Goal: Transaction & Acquisition: Purchase product/service

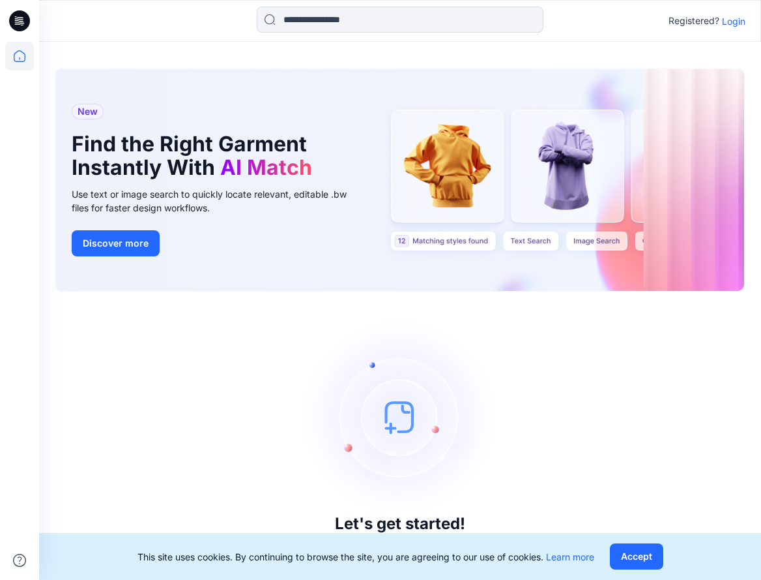
click at [722, 31] on div "Registered? Login" at bounding box center [400, 21] width 722 height 29
click at [727, 25] on p "Login" at bounding box center [733, 21] width 23 height 14
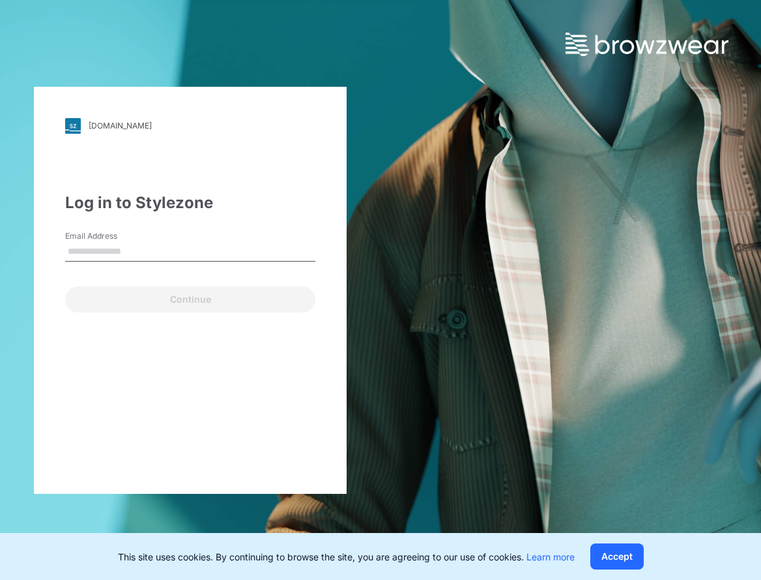
drag, startPoint x: 235, startPoint y: 233, endPoint x: 229, endPoint y: 248, distance: 16.4
click at [231, 244] on div "Email Address" at bounding box center [190, 249] width 250 height 39
click at [222, 261] on input "Email Address" at bounding box center [190, 252] width 250 height 20
type input "**********"
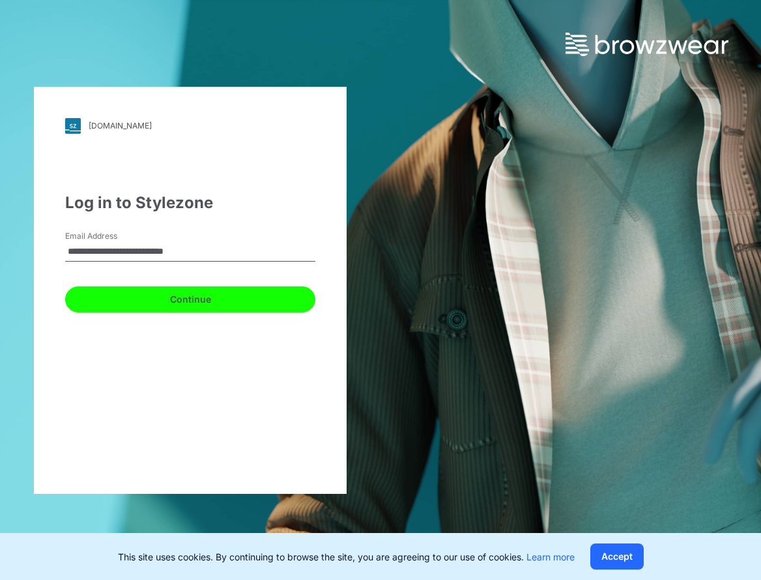
click at [179, 302] on button "Continue" at bounding box center [190, 299] width 250 height 26
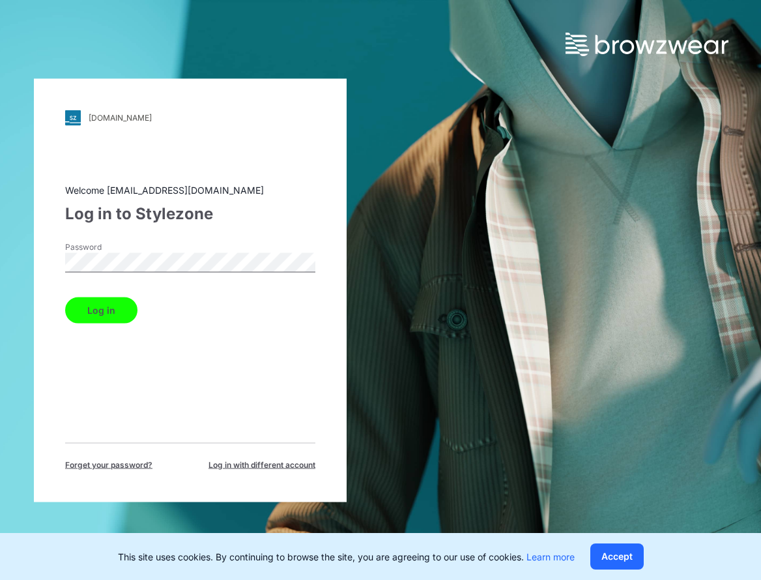
click at [125, 306] on button "Log in" at bounding box center [101, 310] width 72 height 26
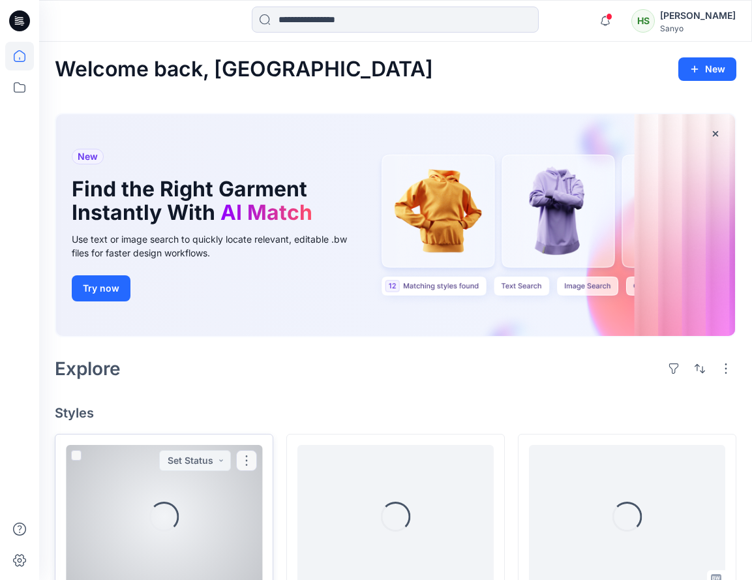
click at [166, 484] on div "Loading..." at bounding box center [164, 516] width 196 height 143
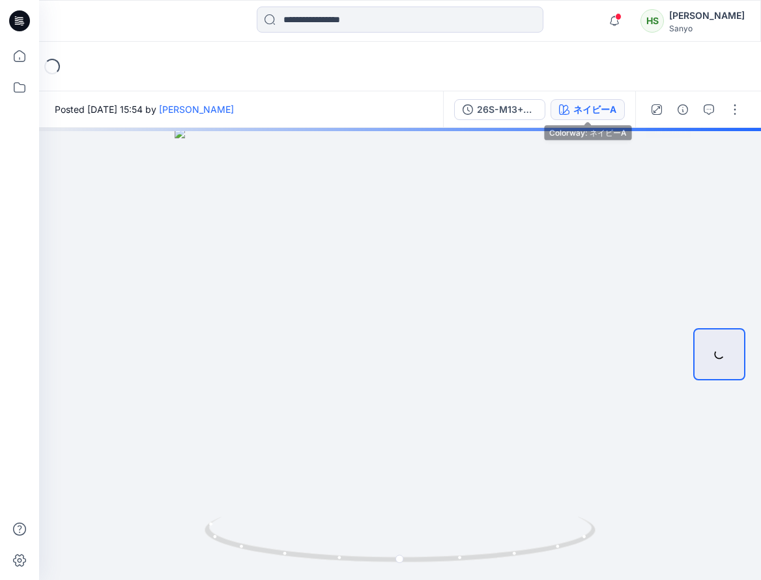
click at [597, 111] on div "ネイビーA" at bounding box center [595, 109] width 43 height 14
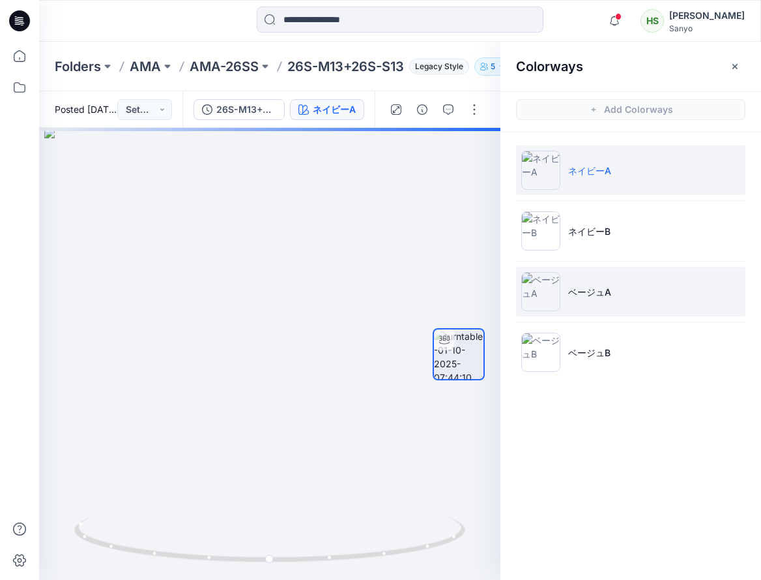
click at [625, 292] on li "ベージュA" at bounding box center [630, 292] width 229 height 50
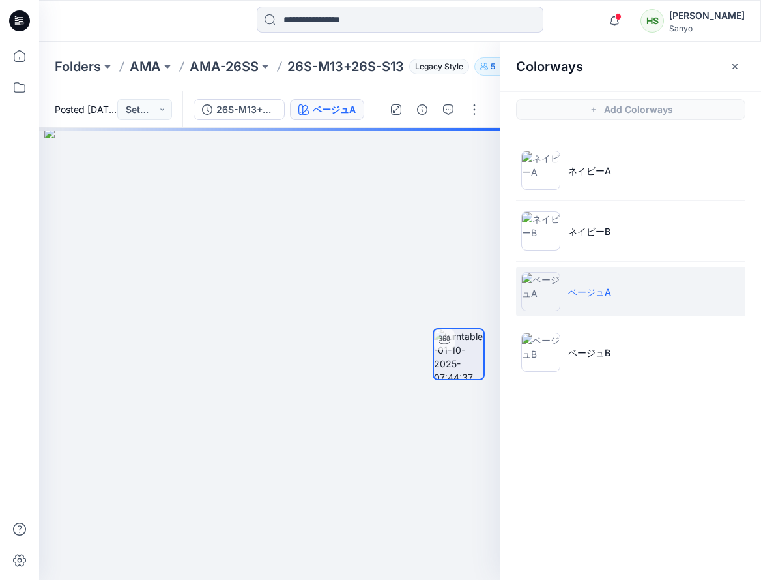
click at [593, 297] on p "ベージュA" at bounding box center [589, 292] width 43 height 14
click at [413, 473] on div at bounding box center [270, 354] width 462 height 452
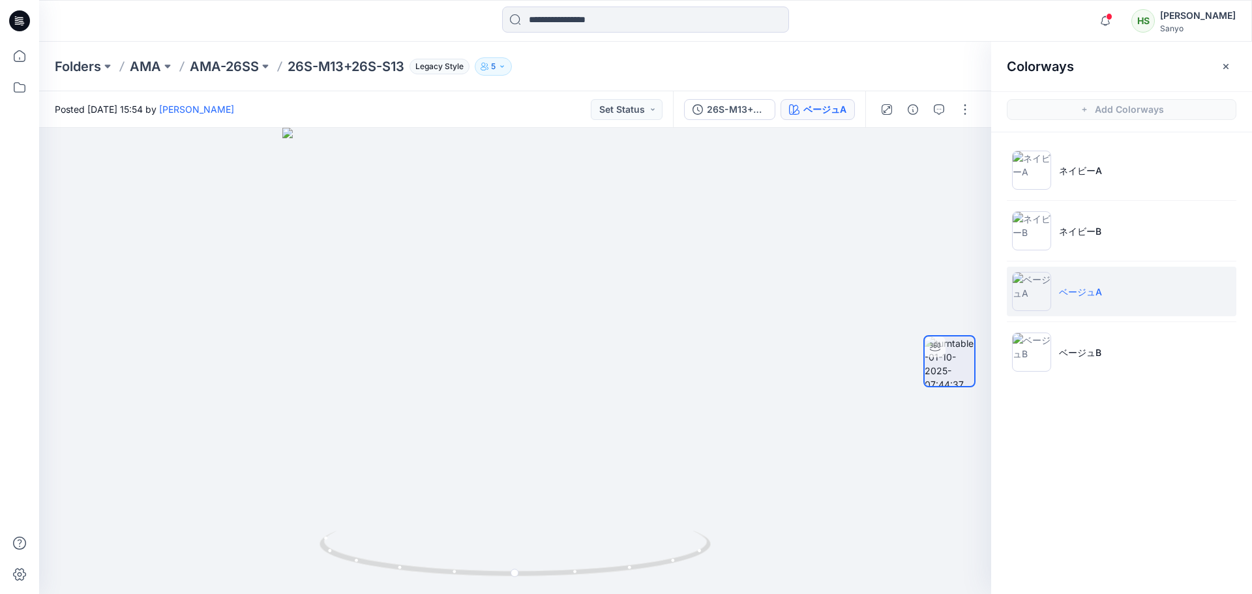
click at [751, 61] on button "button" at bounding box center [1225, 66] width 21 height 21
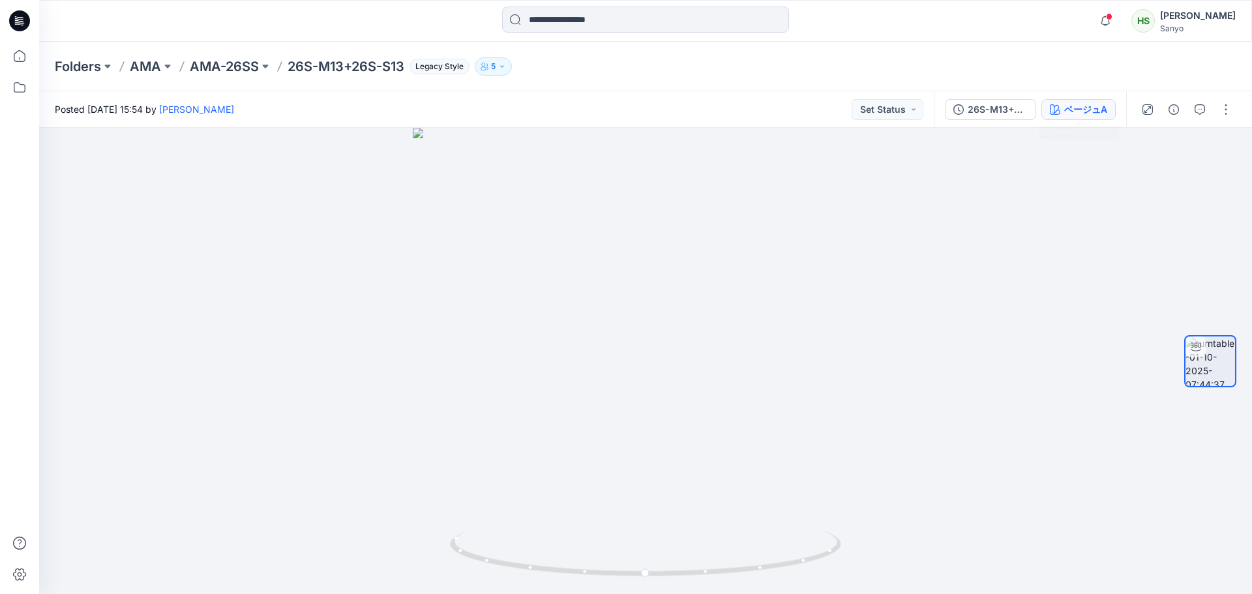
click at [751, 115] on button "ベージュA" at bounding box center [1078, 109] width 74 height 21
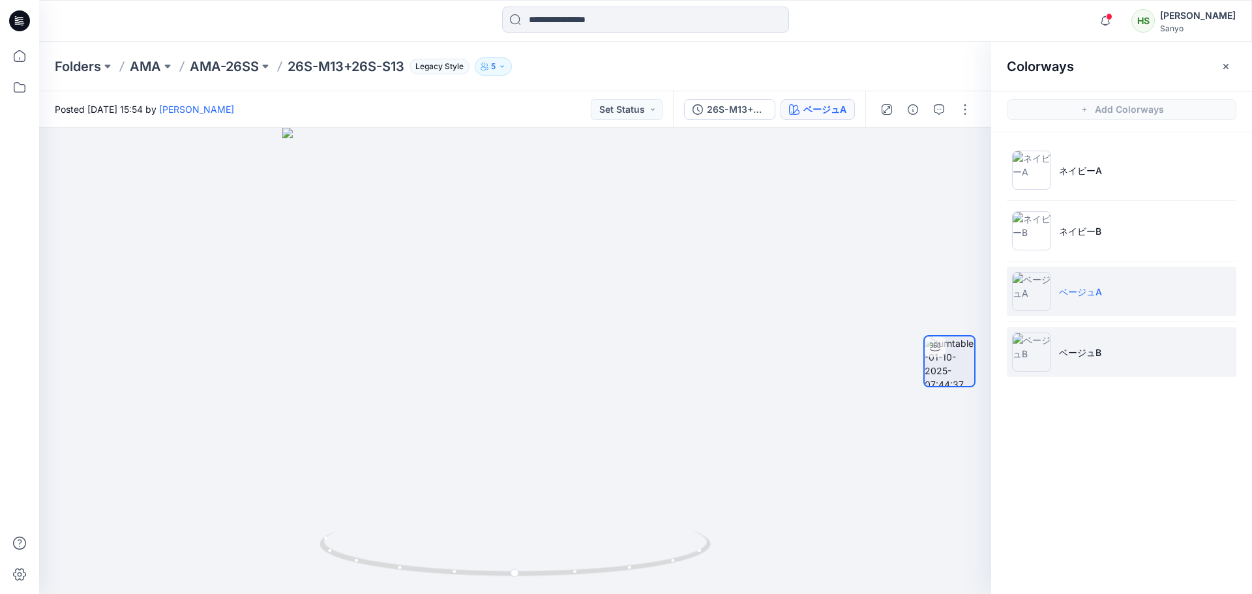
click at [751, 359] on li "ベージュB" at bounding box center [1121, 352] width 229 height 50
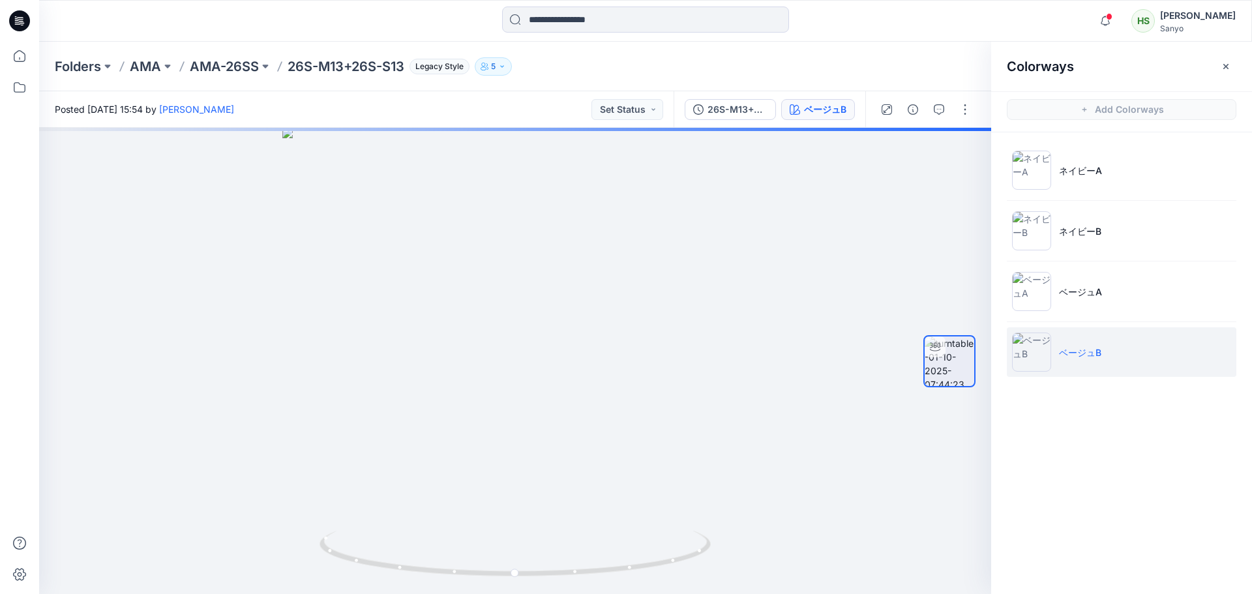
click at [751, 265] on ul "ネイビーA ネイビーB ベージュA ベージュB" at bounding box center [1121, 261] width 261 height 258
click at [751, 393] on div "ネイビーA ネイビーB ベージュA ベージュB" at bounding box center [1121, 266] width 261 height 268
click at [751, 314] on li "ベージュA" at bounding box center [1121, 292] width 229 height 50
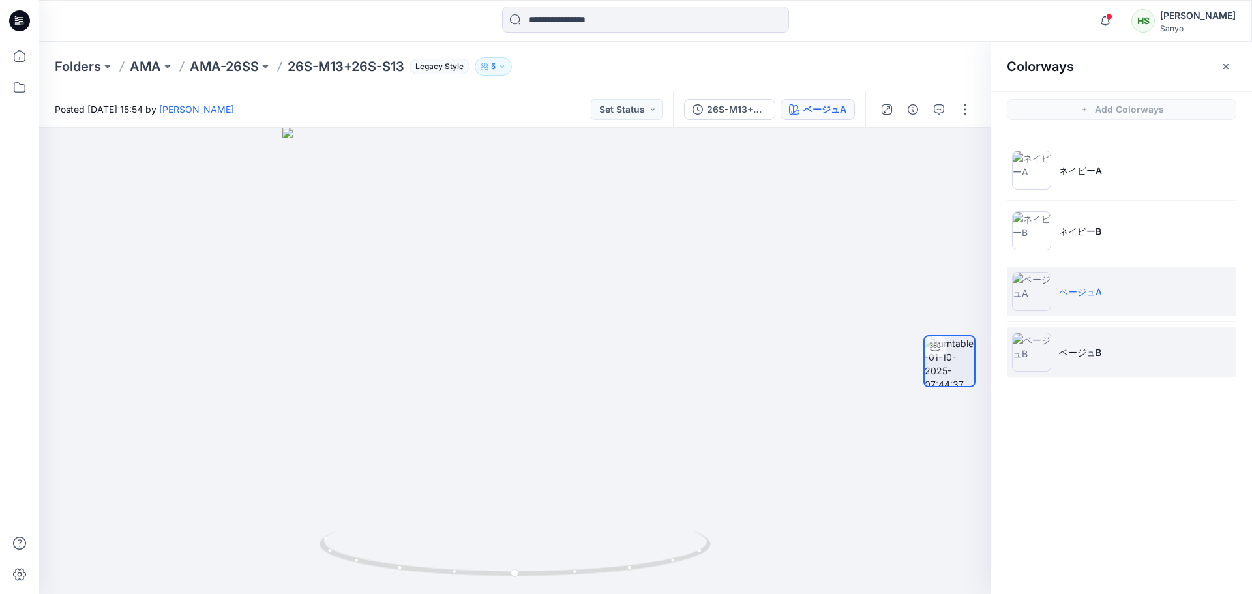
click at [751, 331] on li "ベージュB" at bounding box center [1121, 352] width 229 height 50
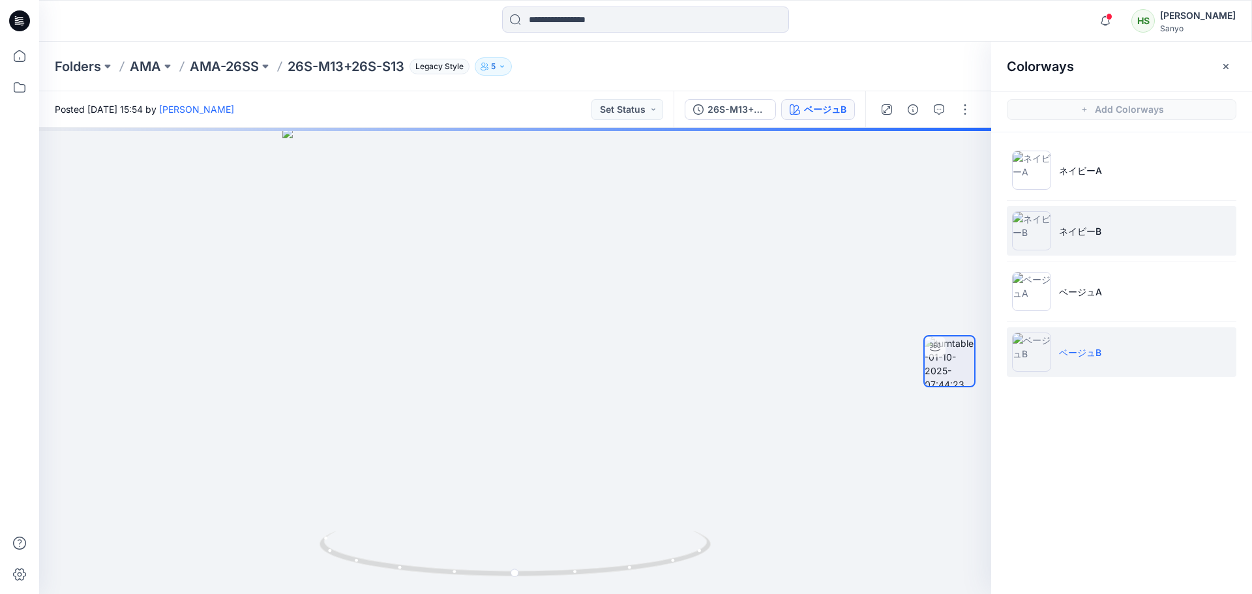
click at [751, 246] on li "ネイビーB" at bounding box center [1121, 231] width 229 height 50
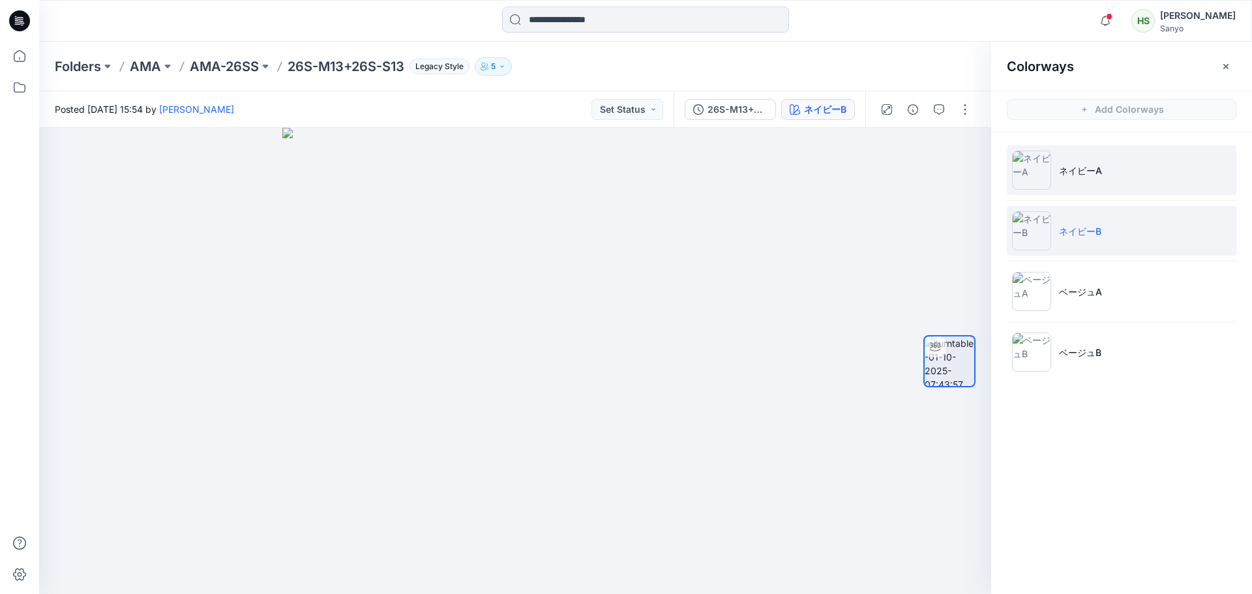
click at [751, 170] on li "ネイビーA" at bounding box center [1121, 170] width 229 height 50
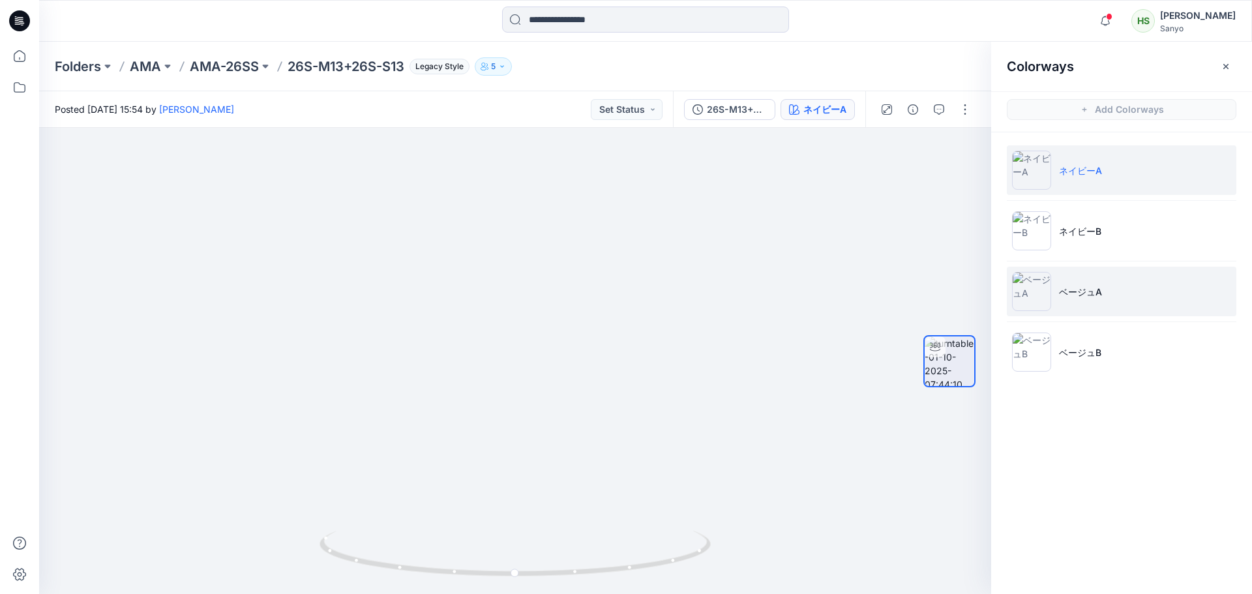
click at [751, 305] on li "ベージュA" at bounding box center [1121, 292] width 229 height 50
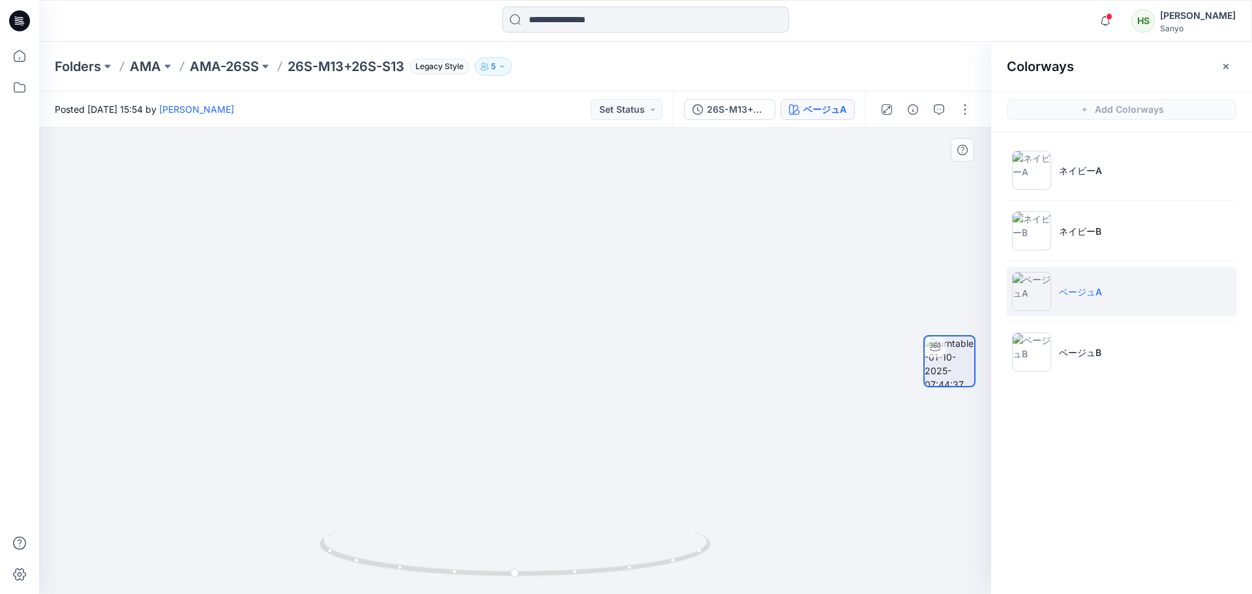
drag, startPoint x: 643, startPoint y: 450, endPoint x: 587, endPoint y: 449, distance: 56.1
drag, startPoint x: 523, startPoint y: 588, endPoint x: 220, endPoint y: 466, distance: 326.1
click at [226, 476] on div at bounding box center [515, 361] width 952 height 466
drag, startPoint x: 423, startPoint y: 577, endPoint x: 416, endPoint y: 577, distance: 7.2
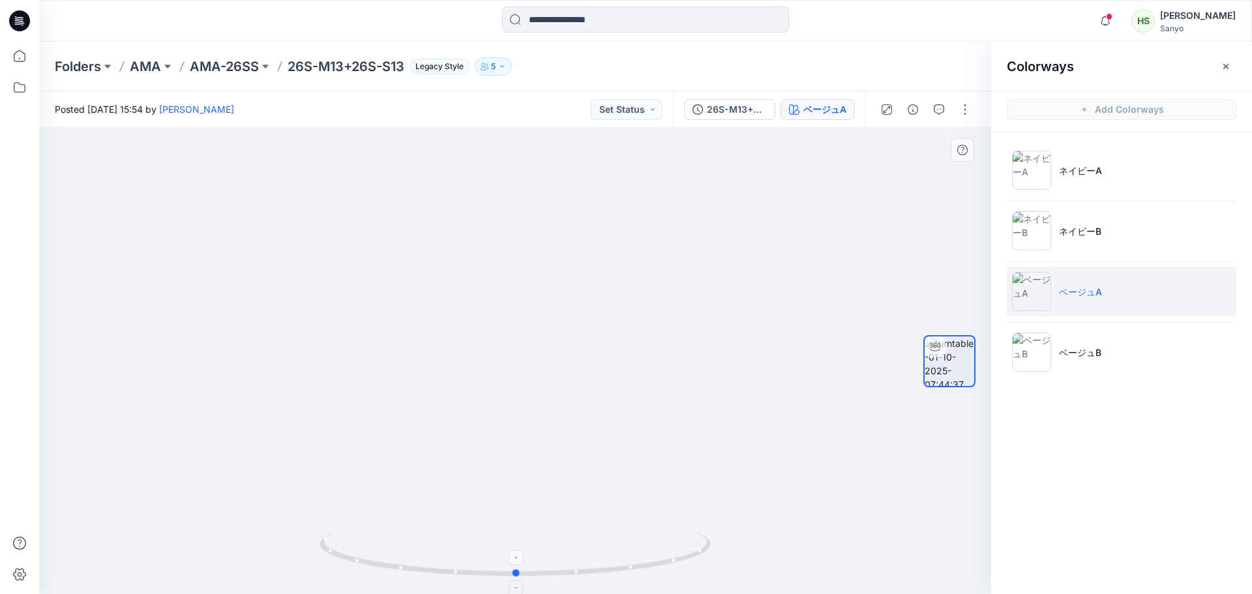
click at [416, 577] on icon at bounding box center [516, 555] width 394 height 49
click at [751, 65] on icon "button" at bounding box center [1225, 66] width 10 height 10
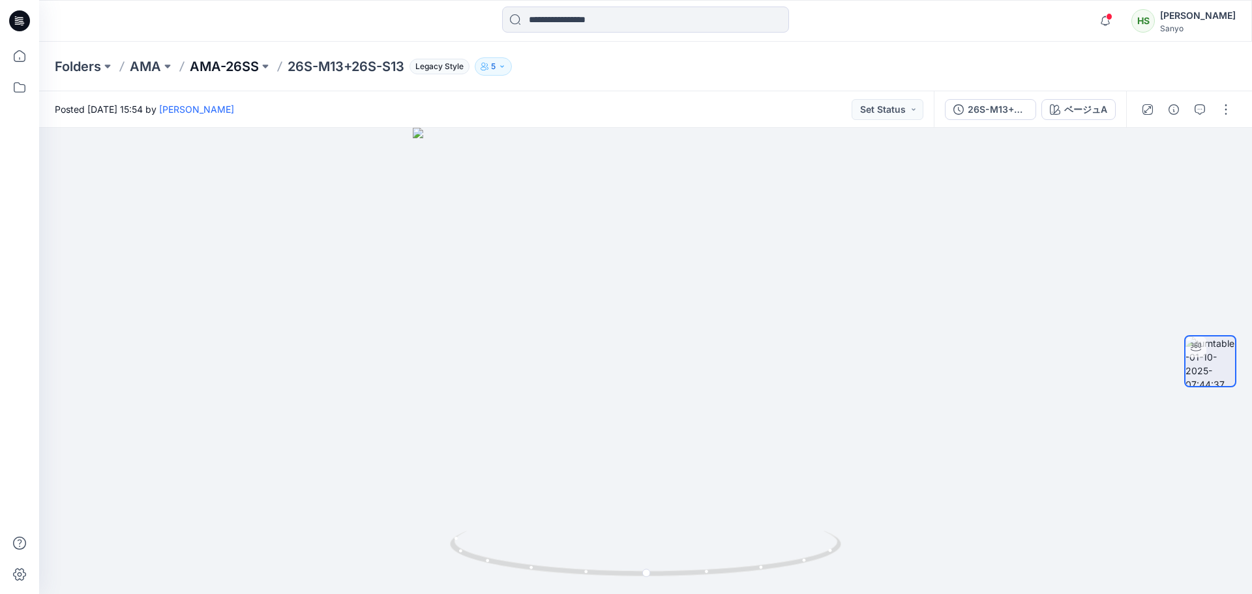
click at [229, 64] on p "AMA-26SS" at bounding box center [224, 66] width 69 height 18
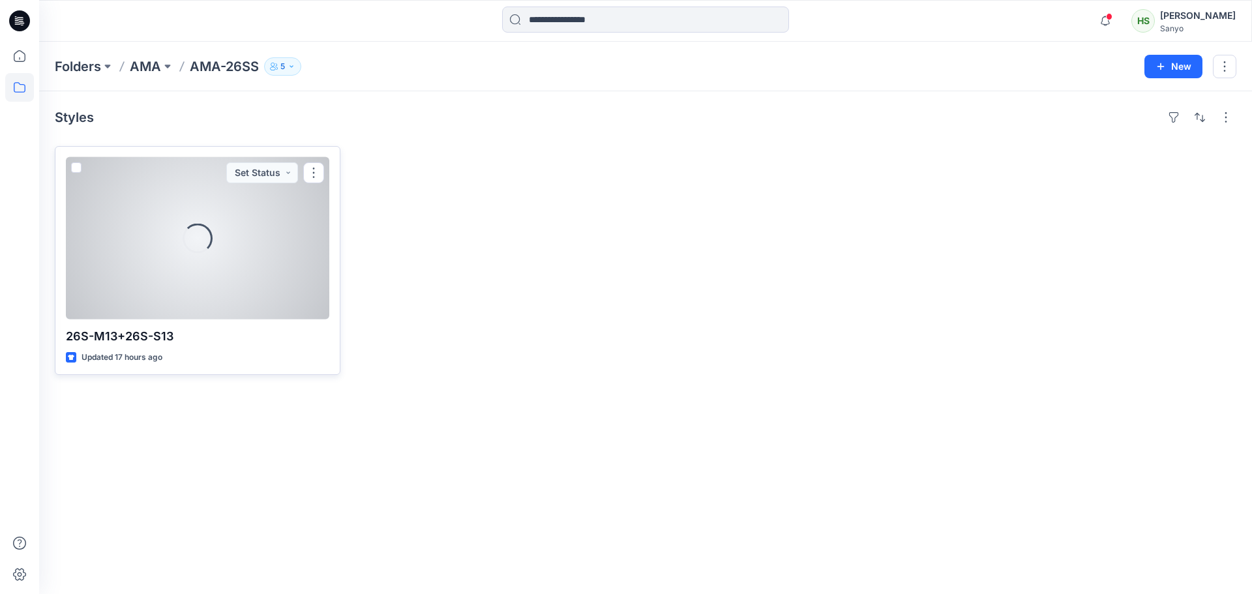
click at [243, 196] on div "Loading..." at bounding box center [197, 238] width 263 height 162
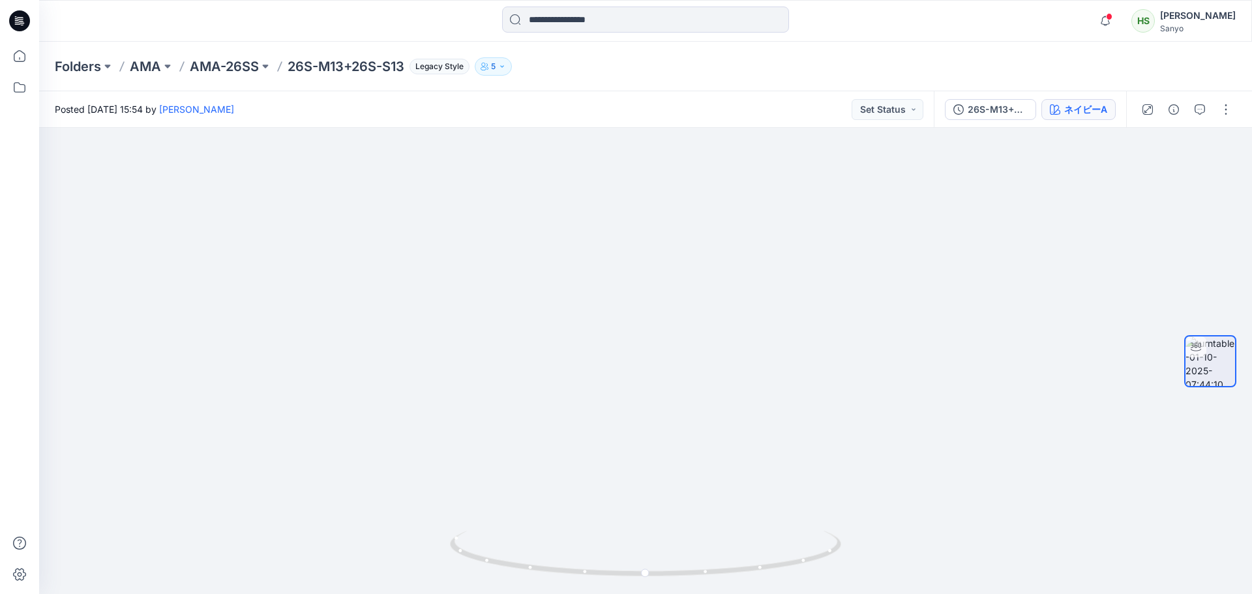
click at [751, 107] on div "ネイビーA" at bounding box center [1085, 109] width 43 height 14
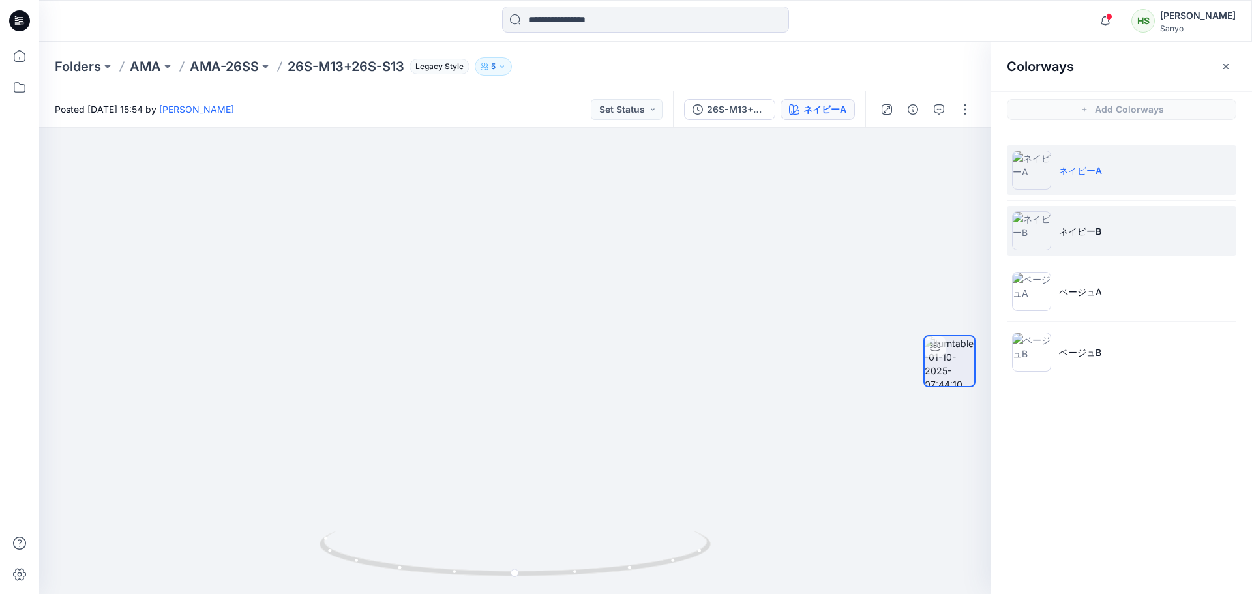
click at [751, 222] on li "ネイビーB" at bounding box center [1121, 231] width 229 height 50
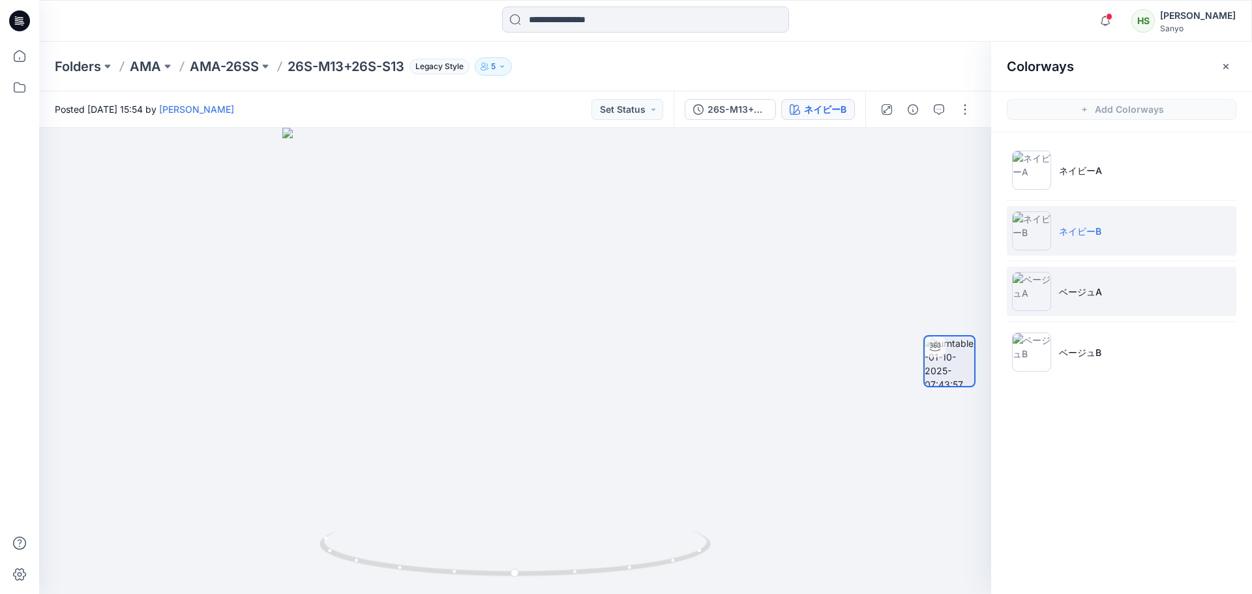
click at [751, 302] on li "ベージュA" at bounding box center [1121, 292] width 229 height 50
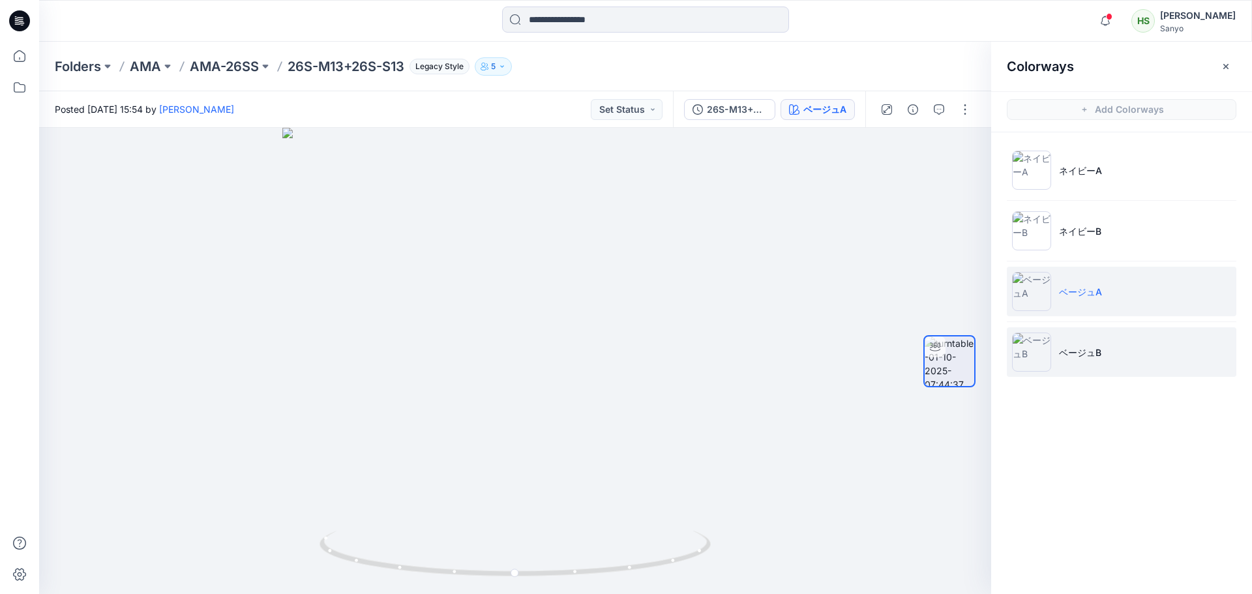
click at [751, 362] on li "ベージュB" at bounding box center [1121, 352] width 229 height 50
click at [751, 69] on icon "button" at bounding box center [1225, 66] width 10 height 10
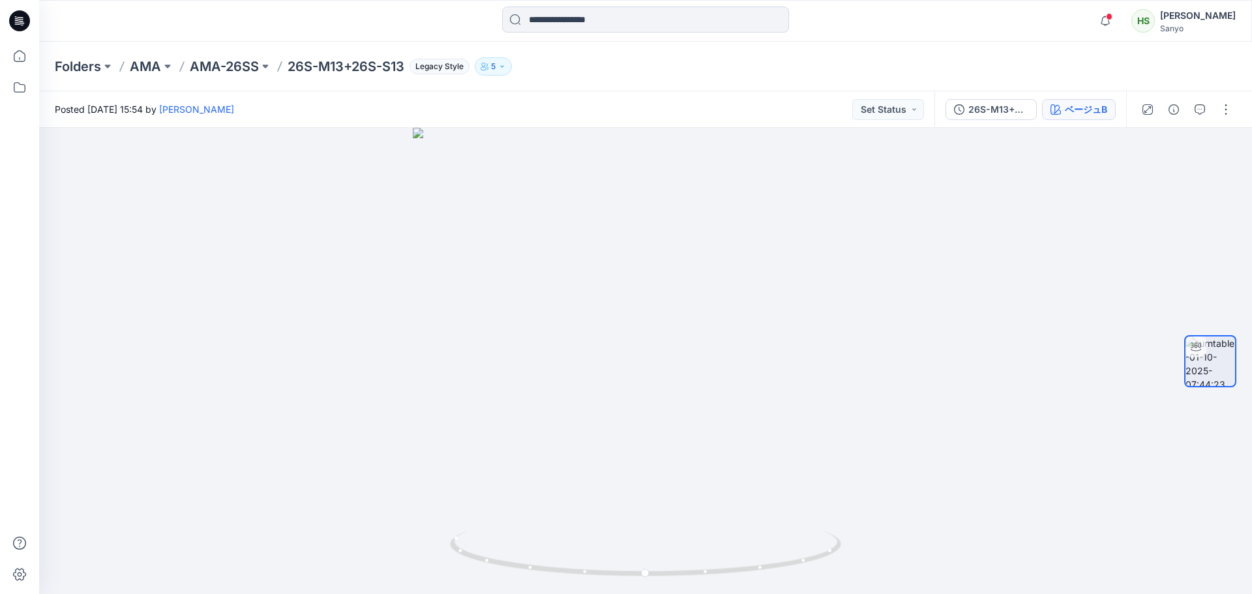
click at [751, 115] on div "ベージュB" at bounding box center [1086, 109] width 42 height 14
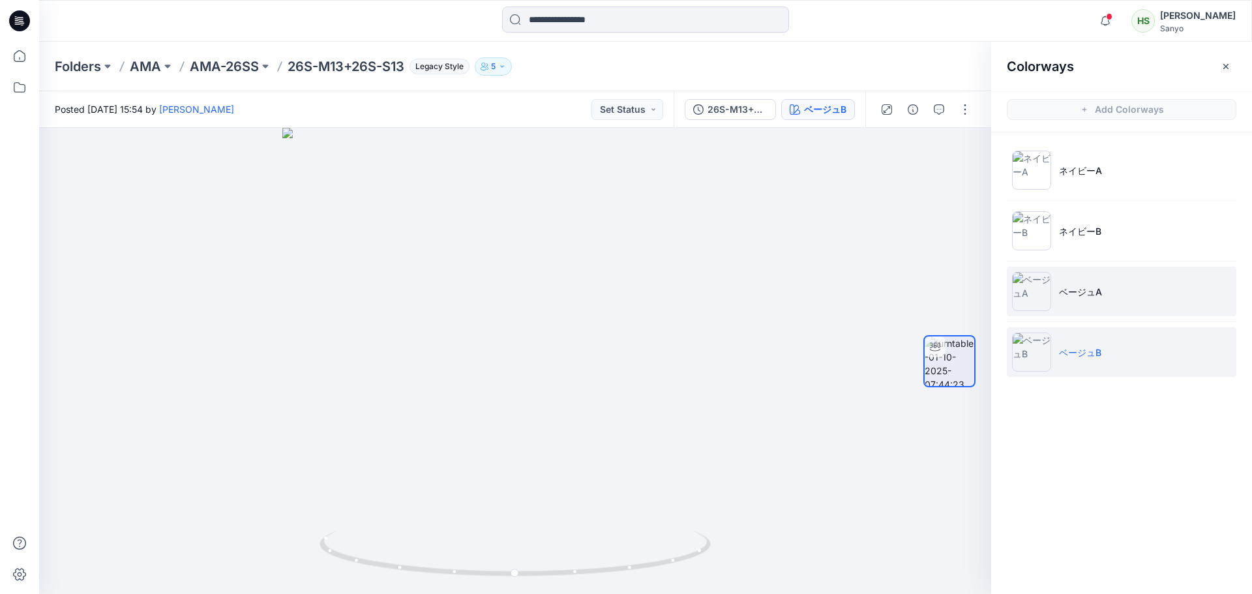
click at [751, 305] on li "ベージュA" at bounding box center [1121, 292] width 229 height 50
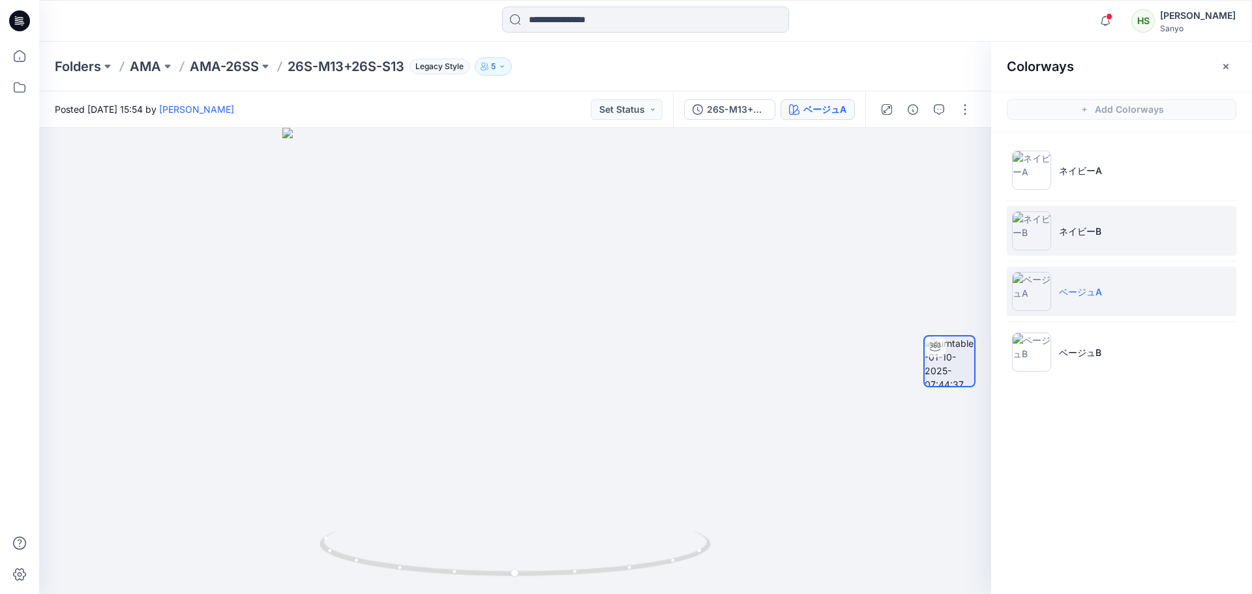
click at [751, 238] on li "ネイビーB" at bounding box center [1121, 231] width 229 height 50
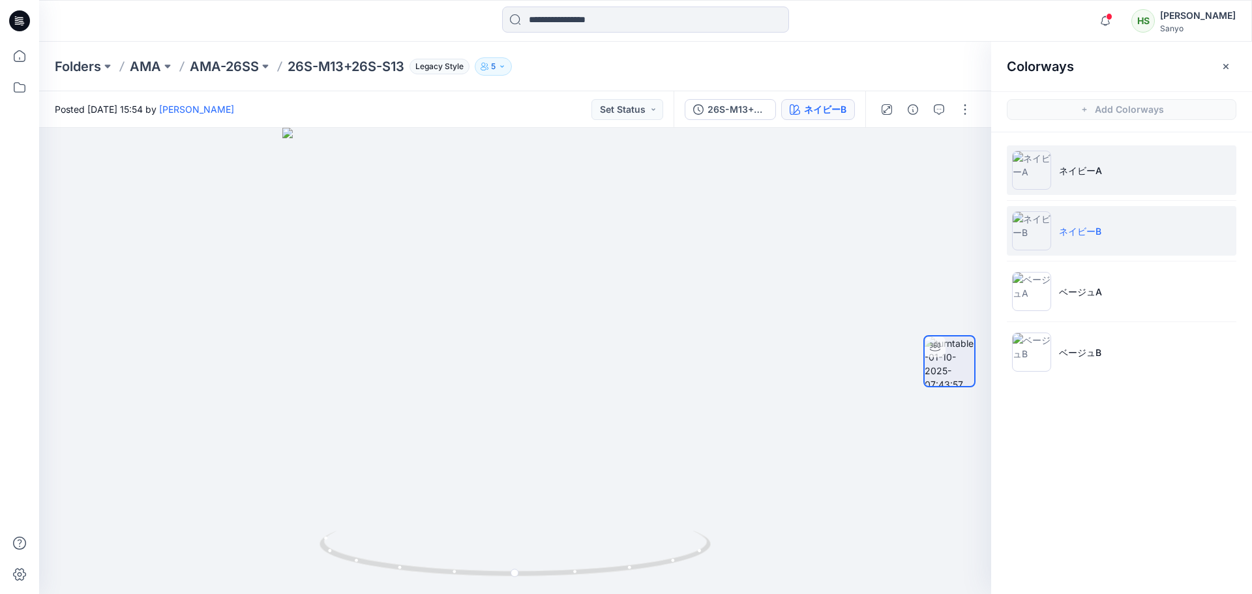
click at [751, 165] on p "ネイビーA" at bounding box center [1080, 171] width 43 height 14
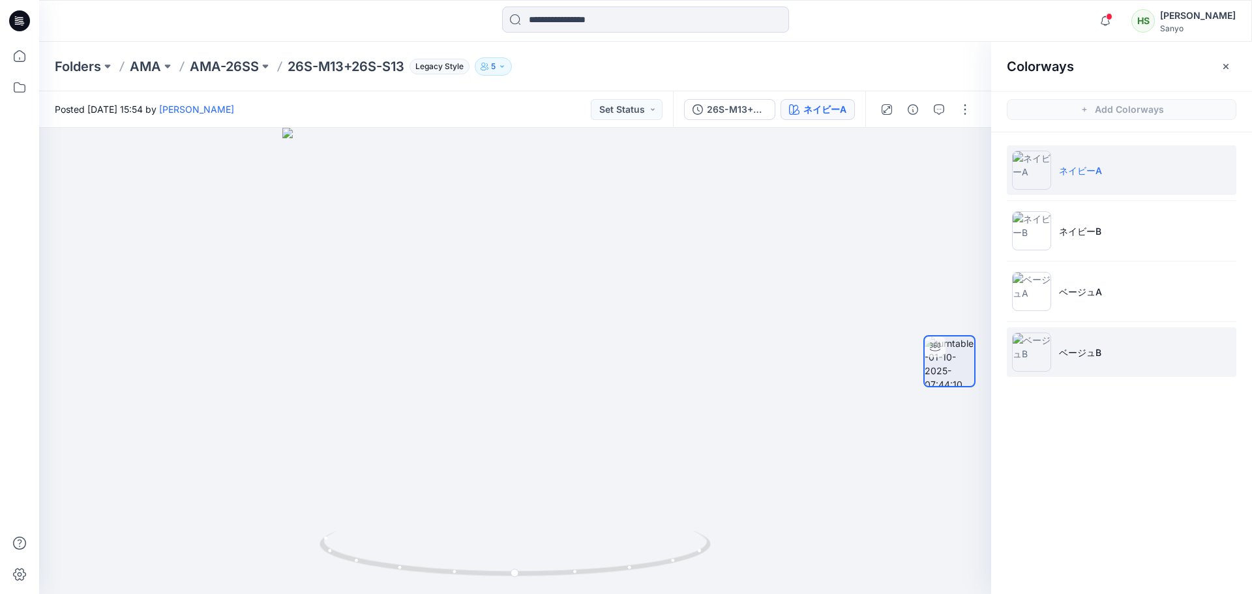
click at [751, 368] on img at bounding box center [1031, 351] width 39 height 39
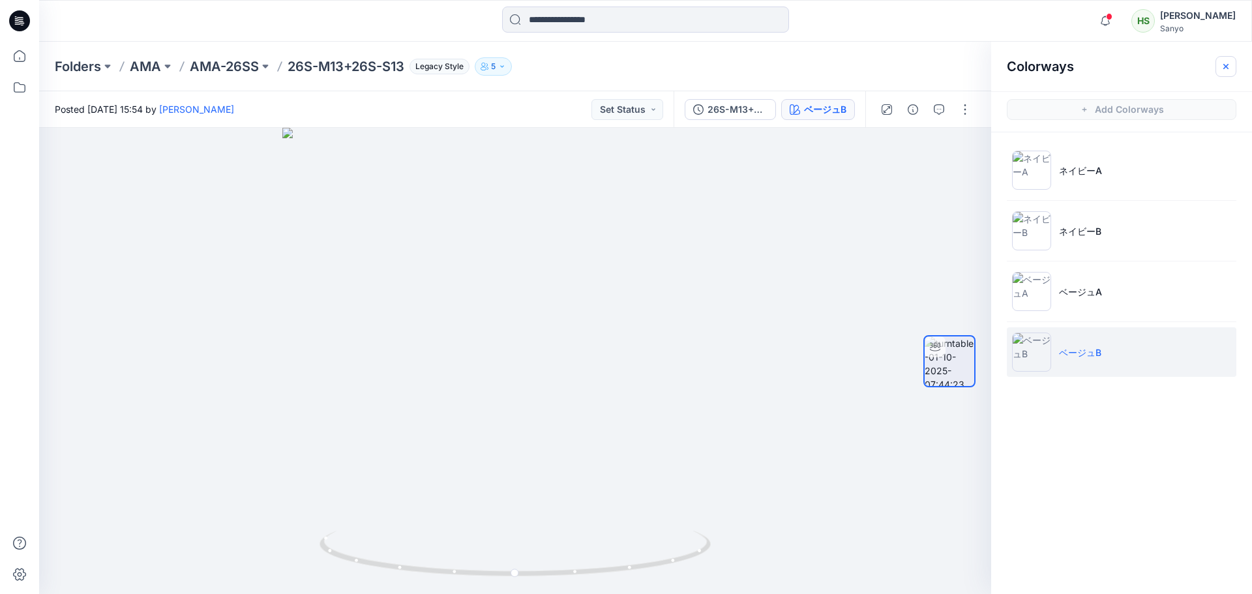
click at [751, 66] on icon "button" at bounding box center [1225, 65] width 5 height 5
